Goal: Task Accomplishment & Management: Manage account settings

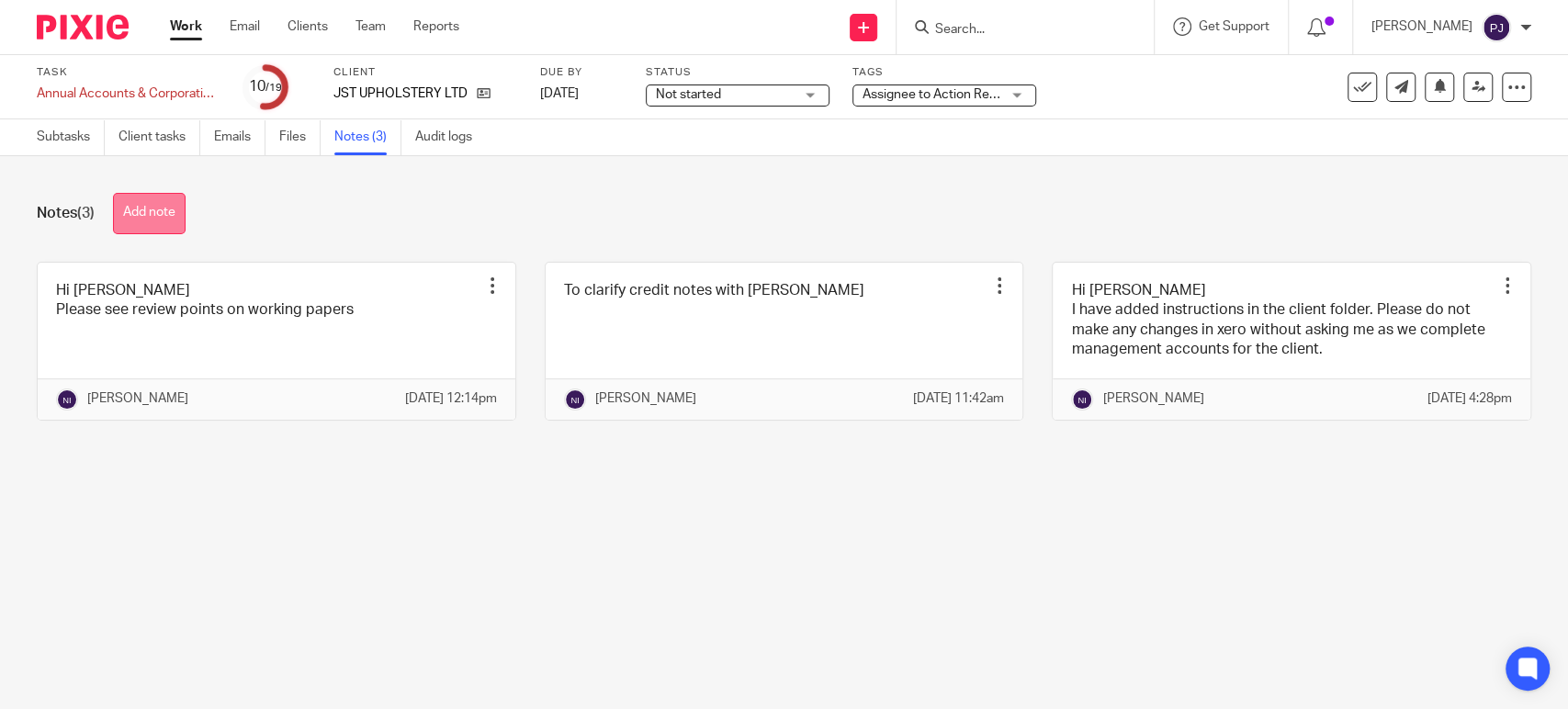
drag, startPoint x: 0, startPoint y: 0, endPoint x: 157, endPoint y: 223, distance: 272.7
click at [157, 223] on button "Add note" at bounding box center [149, 212] width 73 height 41
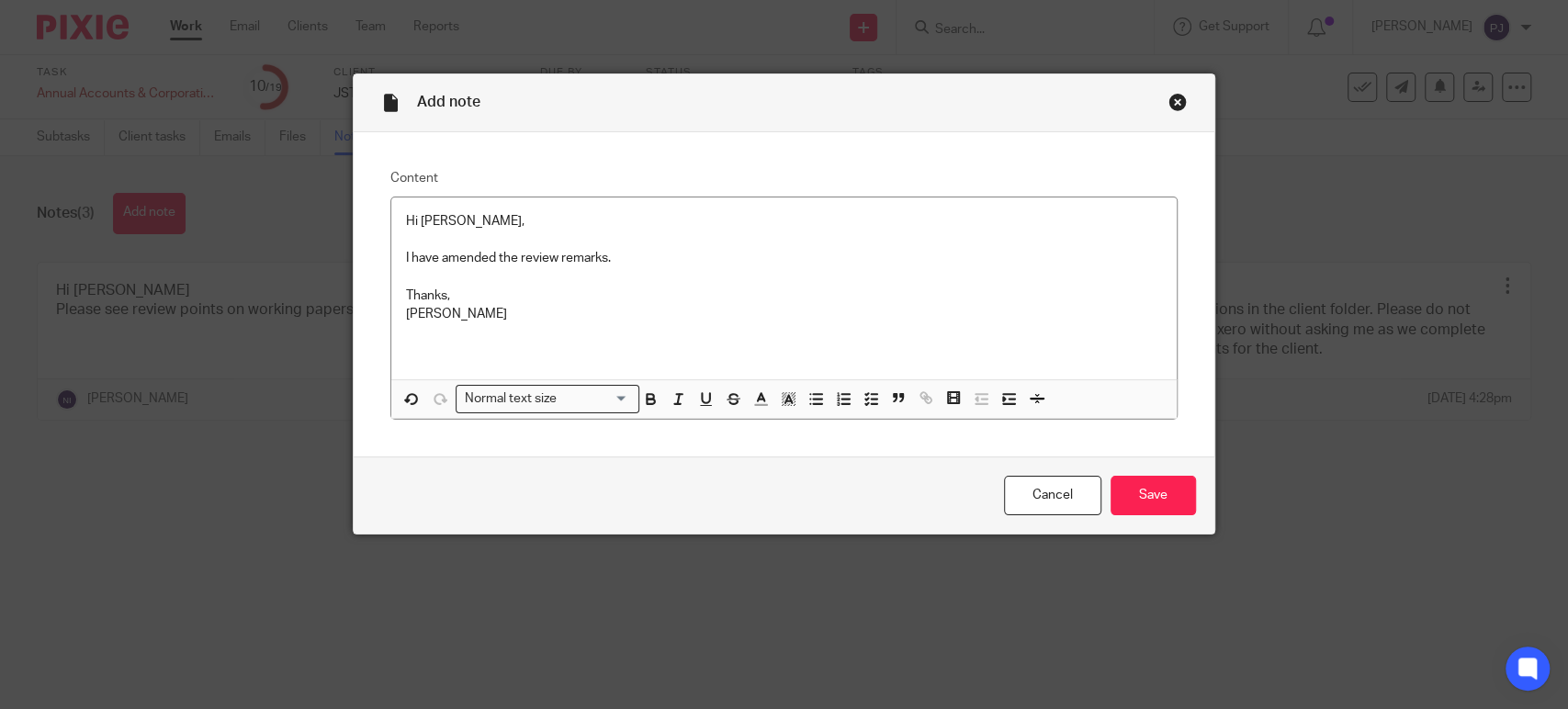
click at [1202, 491] on div "Cancel Save" at bounding box center [784, 495] width 861 height 77
click at [1161, 492] on input "Save" at bounding box center [1154, 496] width 86 height 40
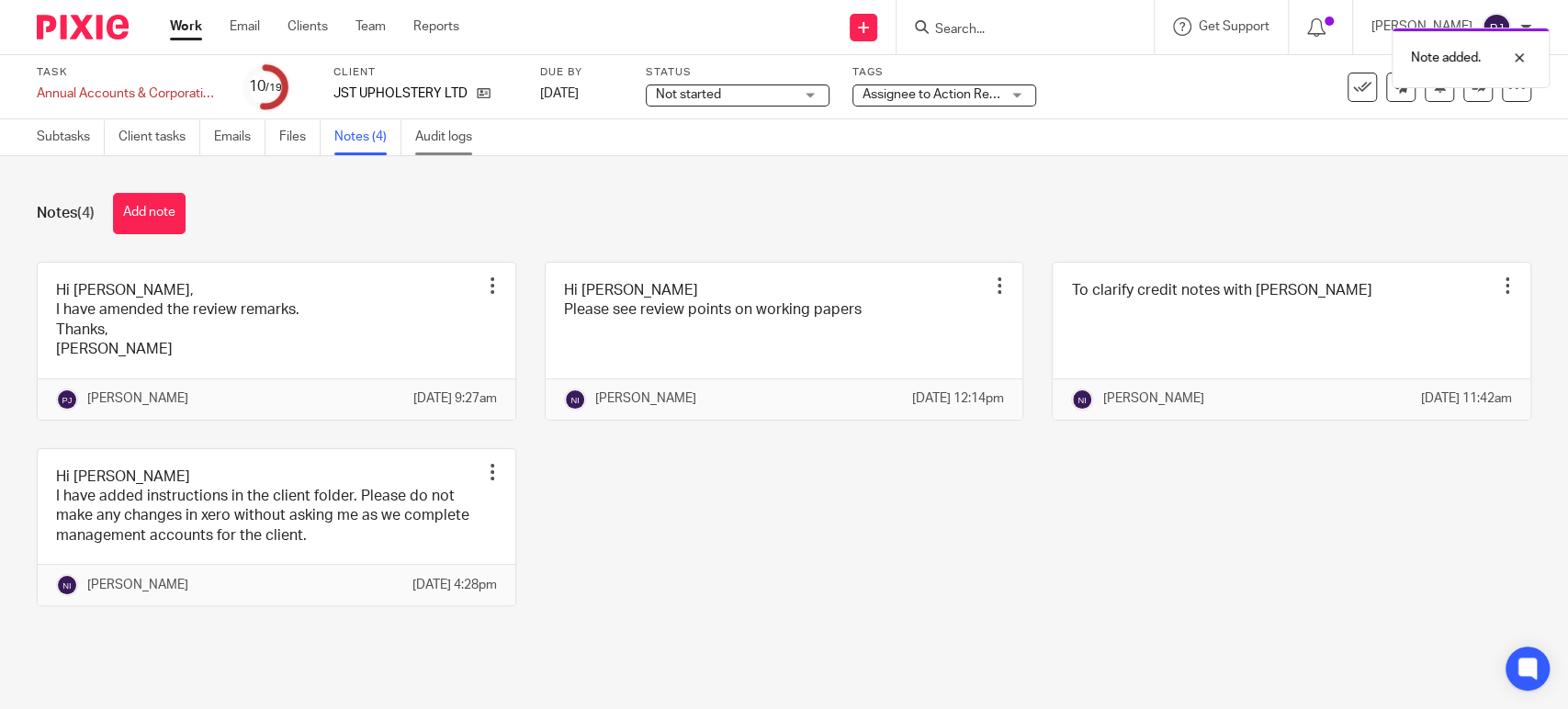
click at [437, 144] on link "Audit logs" at bounding box center [450, 138] width 71 height 36
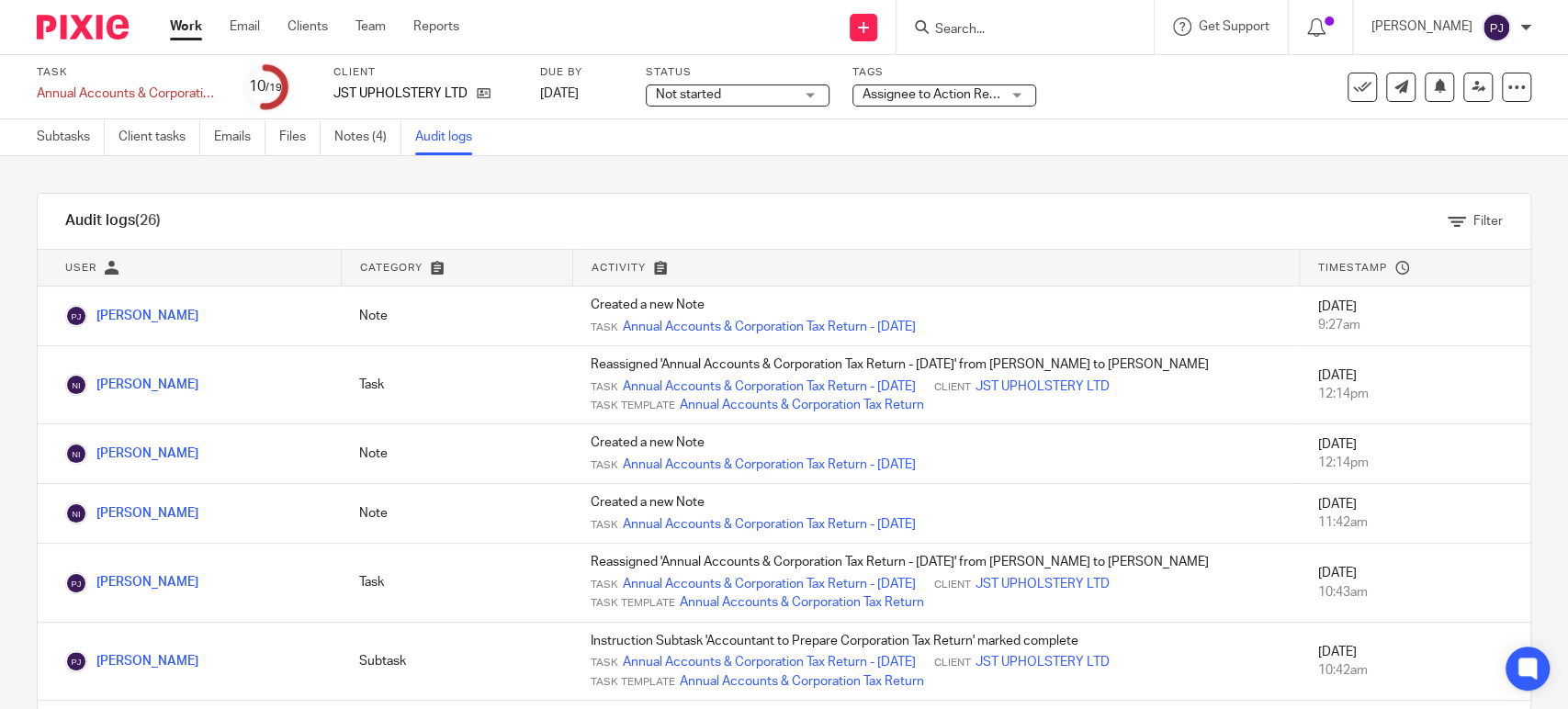
click at [946, 88] on span "Assignee to Action Review Comments" at bounding box center [973, 94] width 219 height 13
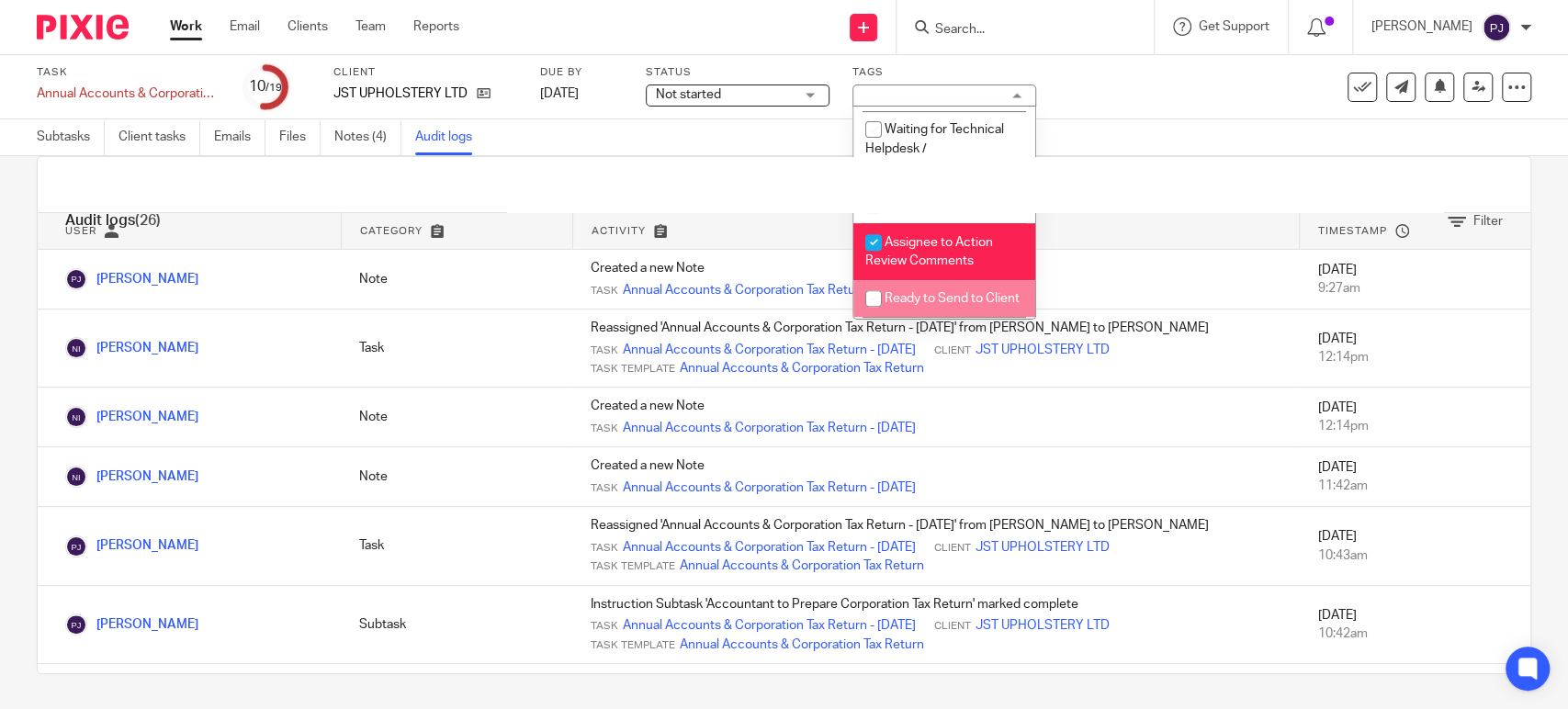
scroll to position [510, 0]
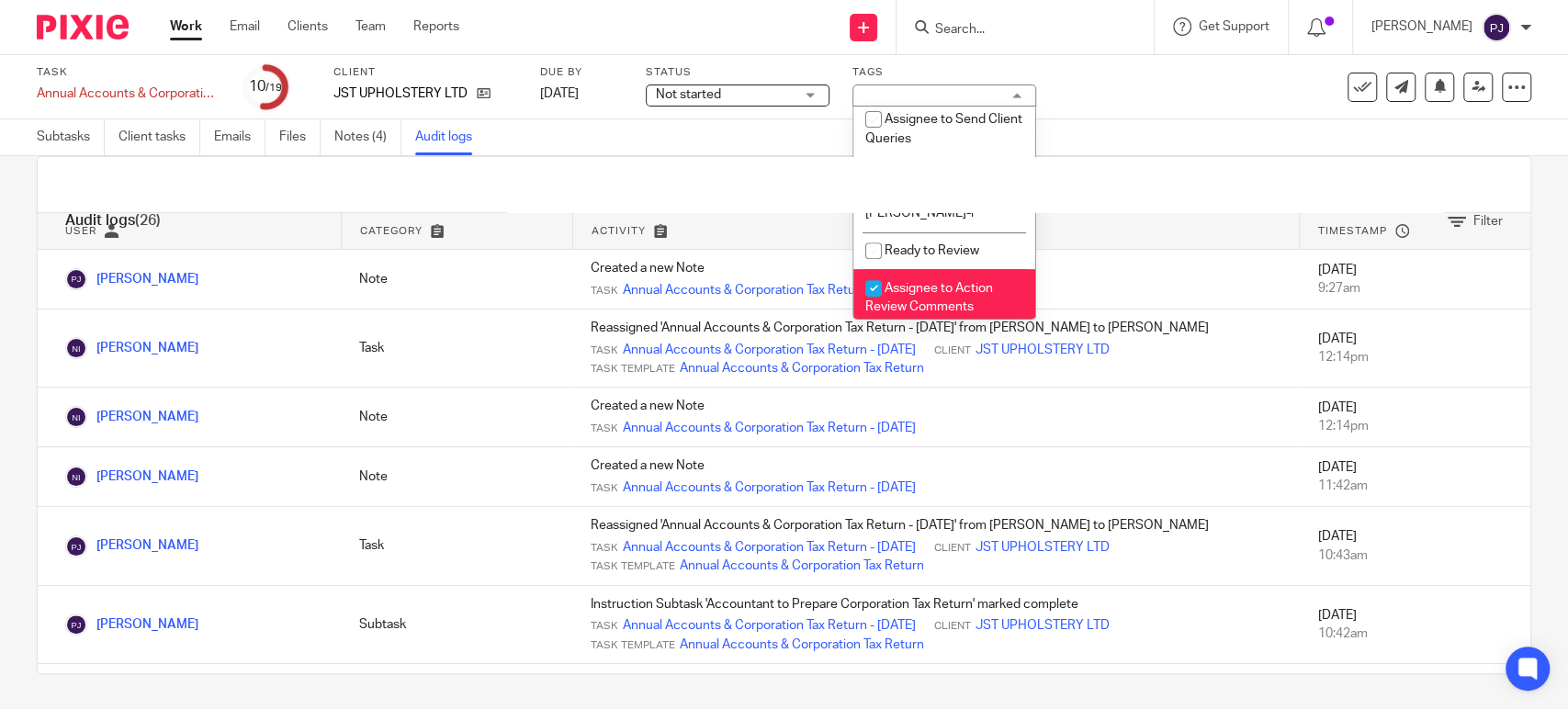
click at [897, 284] on li "Assignee to Action Review Comments" at bounding box center [945, 297] width 182 height 56
checkbox input "false"
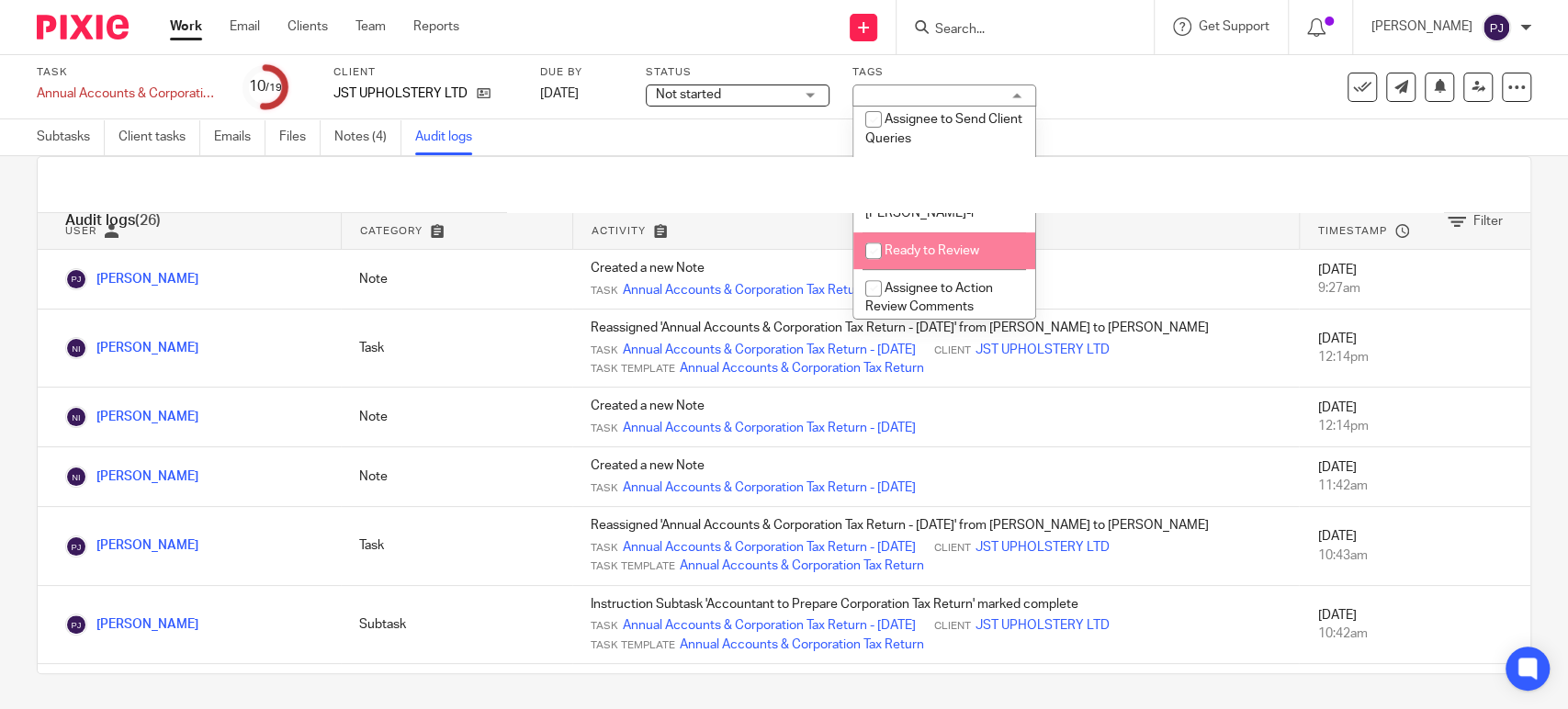
click at [890, 257] on input "checkbox" at bounding box center [874, 250] width 35 height 35
checkbox input "true"
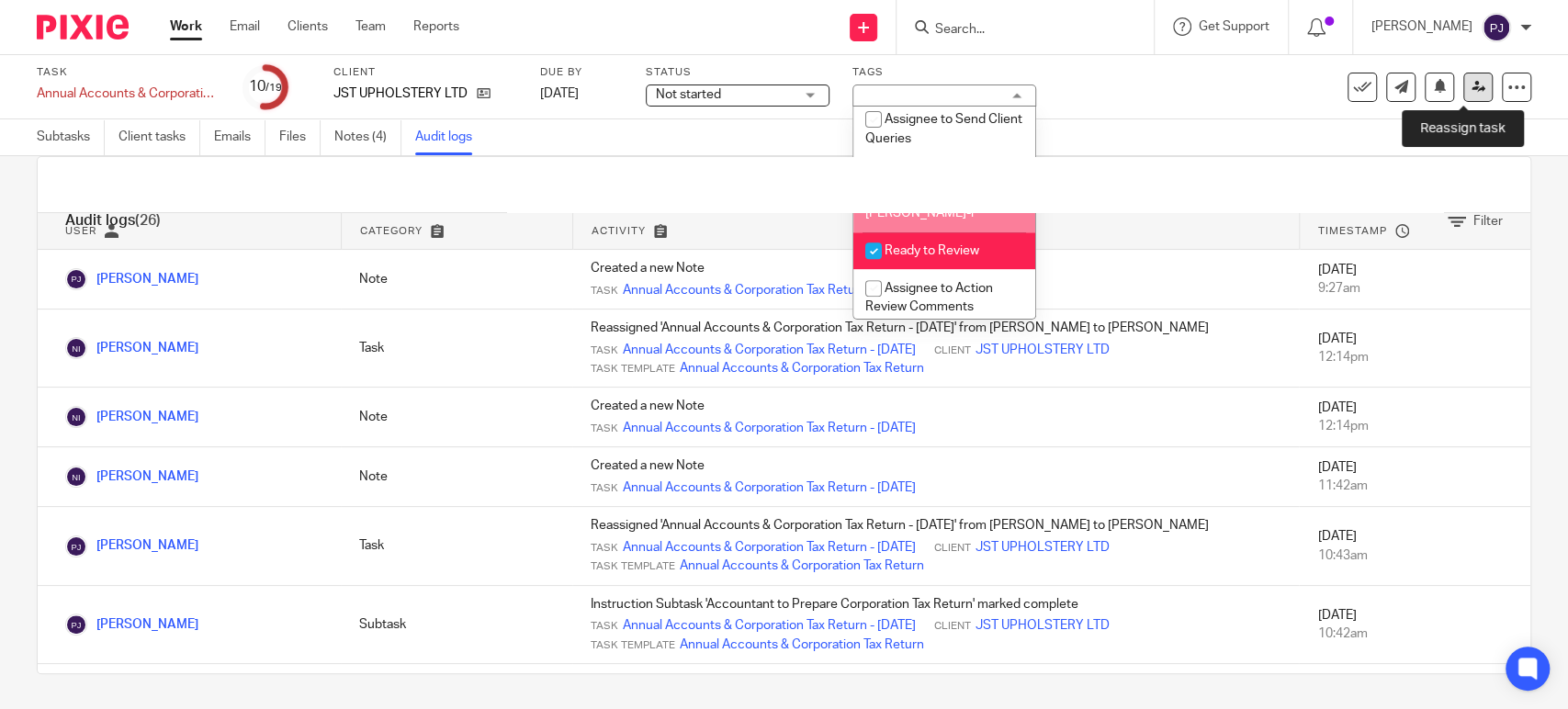
click at [1473, 92] on link at bounding box center [1477, 87] width 29 height 29
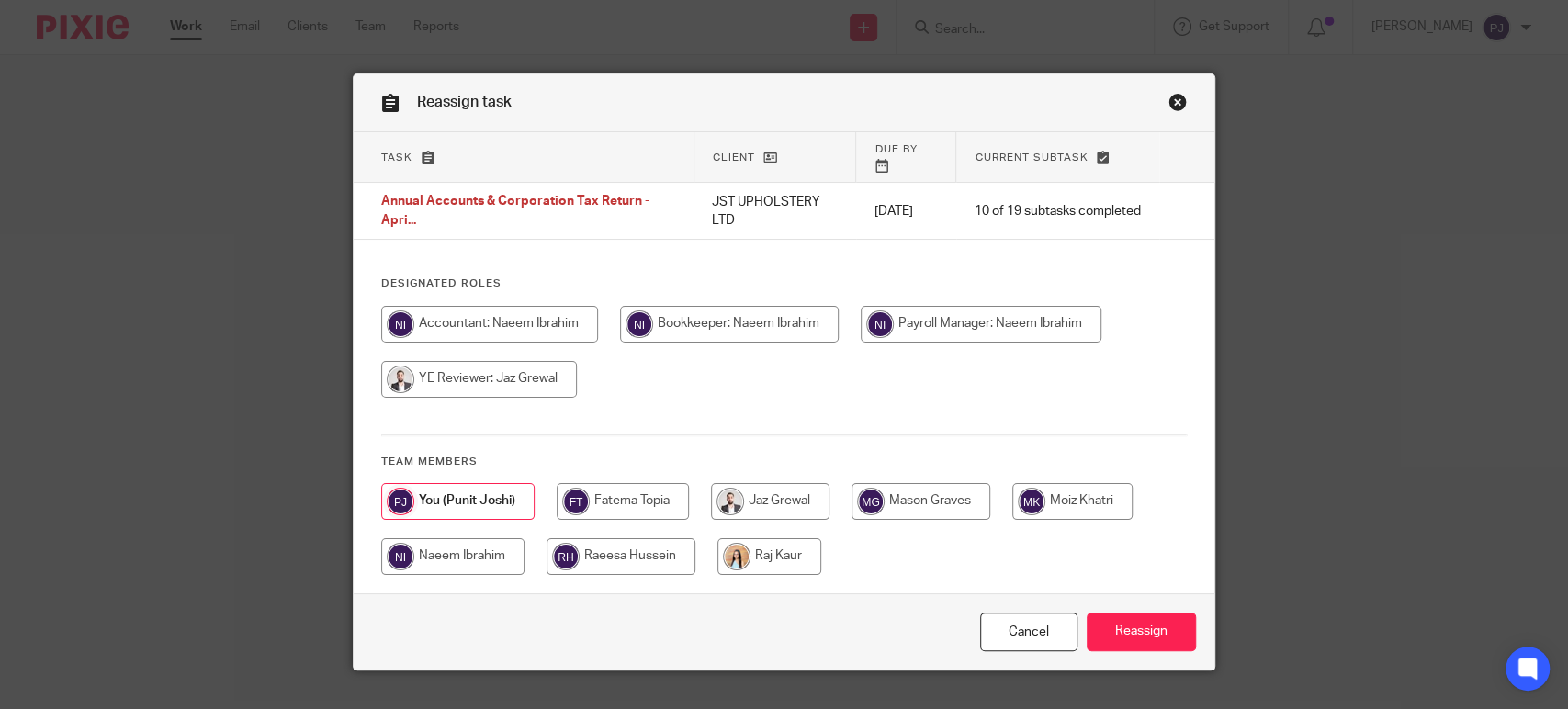
click at [480, 545] on input "radio" at bounding box center [453, 556] width 144 height 37
radio input "true"
click at [1122, 612] on input "Reassign" at bounding box center [1142, 632] width 110 height 40
